Goal: Task Accomplishment & Management: Use online tool/utility

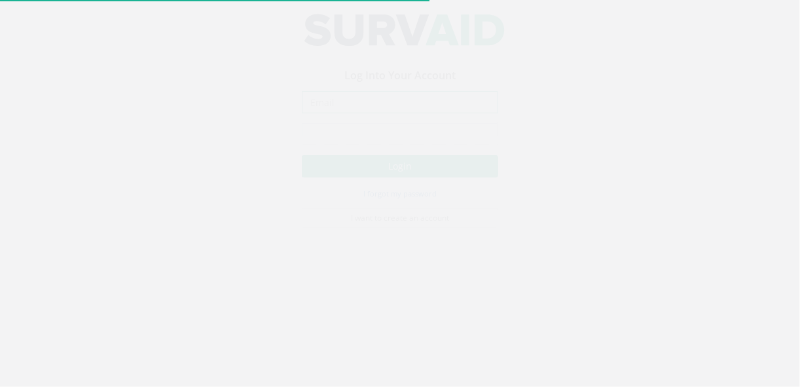
type input "[EMAIL_ADDRESS][DOMAIN_NAME]"
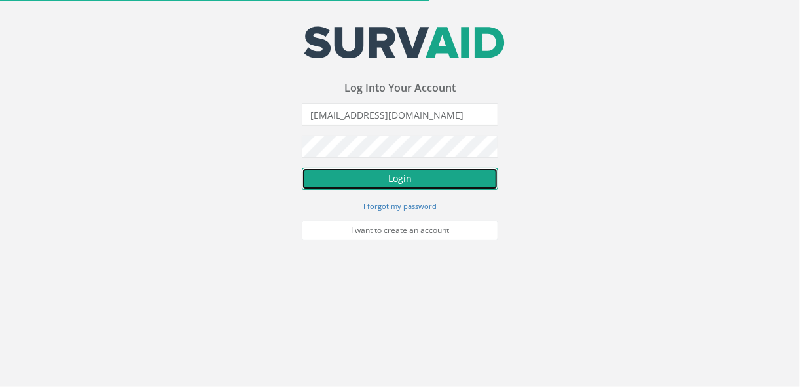
click at [387, 184] on button "Login" at bounding box center [400, 179] width 196 height 22
